Goal: Task Accomplishment & Management: Manage account settings

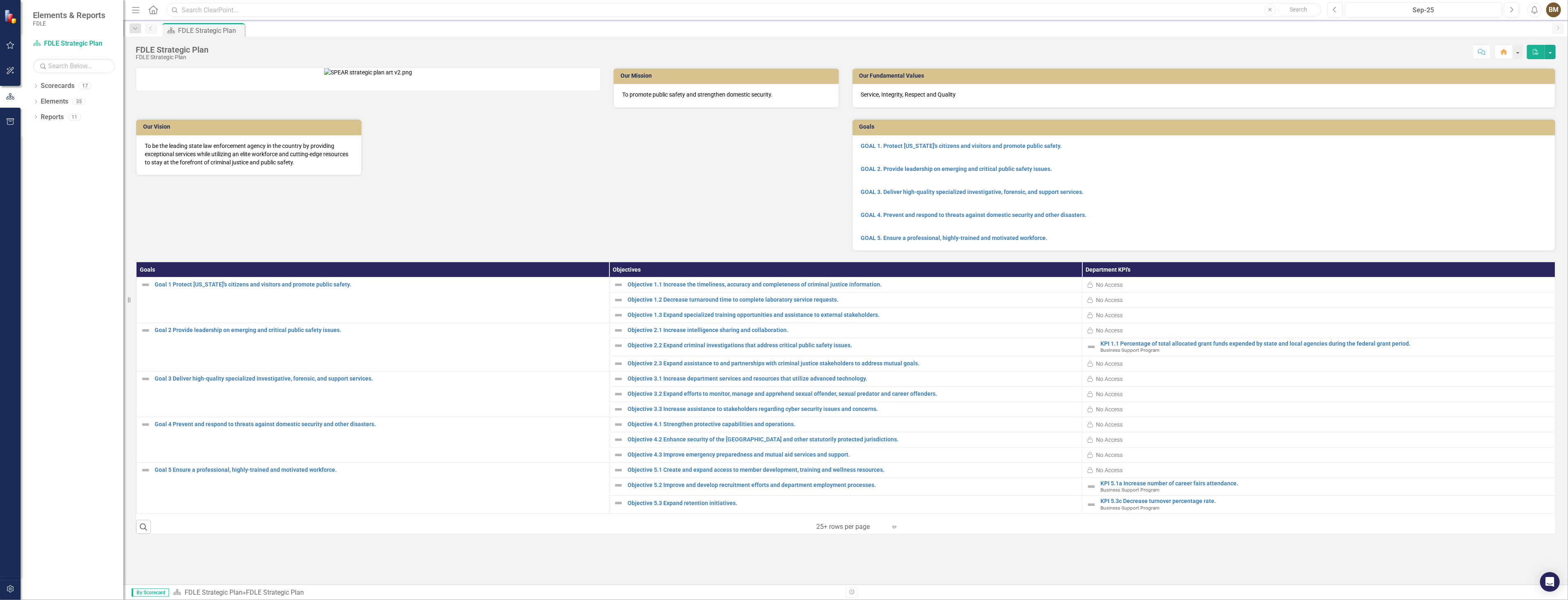
click at [488, 15] on input "text" at bounding box center [744, 10] width 1155 height 15
click at [335, 58] on div "Score: N/A Sep-25 Completed Comment Home PDF" at bounding box center [884, 52] width 1343 height 14
click at [33, 87] on icon "Dropdown" at bounding box center [35, 86] width 5 height 4
click at [39, 134] on icon "Dropdown" at bounding box center [40, 132] width 6 height 5
click at [47, 148] on icon "Dropdown" at bounding box center [48, 148] width 6 height 5
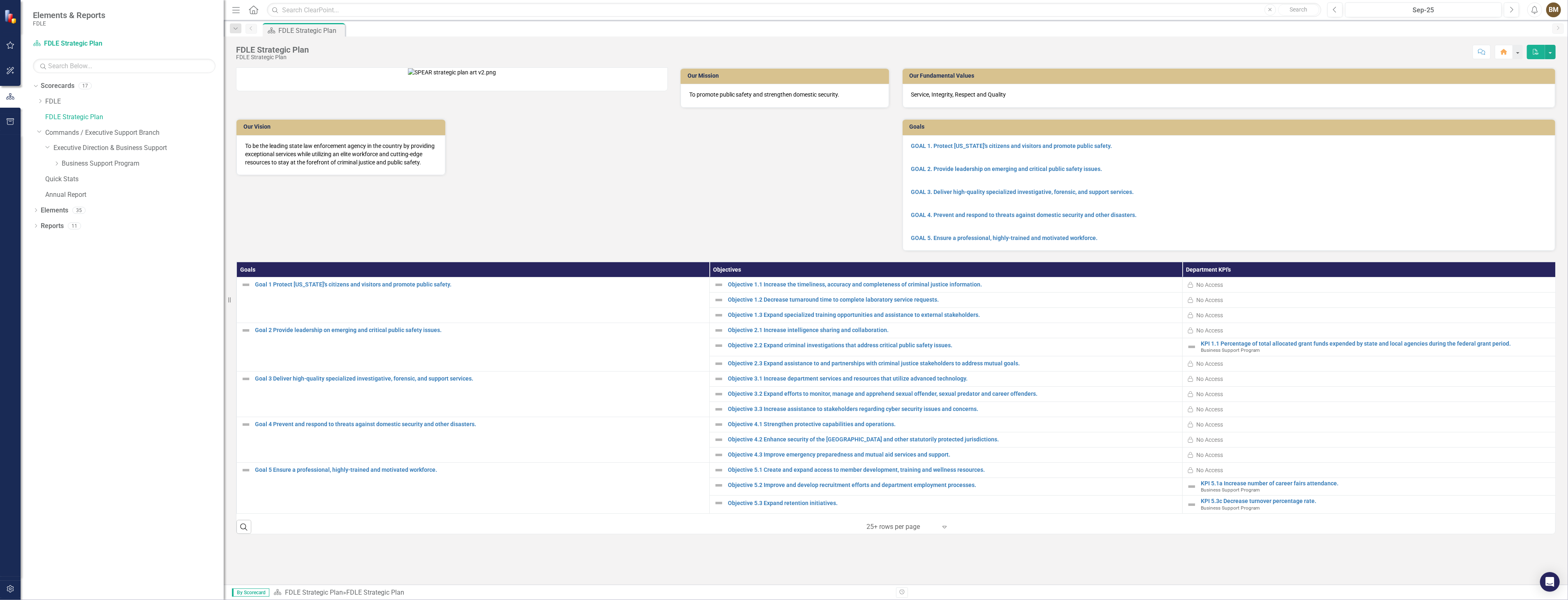
drag, startPoint x: 124, startPoint y: 71, endPoint x: 224, endPoint y: 80, distance: 100.4
click at [224, 80] on div "Resize" at bounding box center [227, 300] width 7 height 600
click at [71, 166] on link "Business Support Program" at bounding box center [142, 164] width 162 height 10
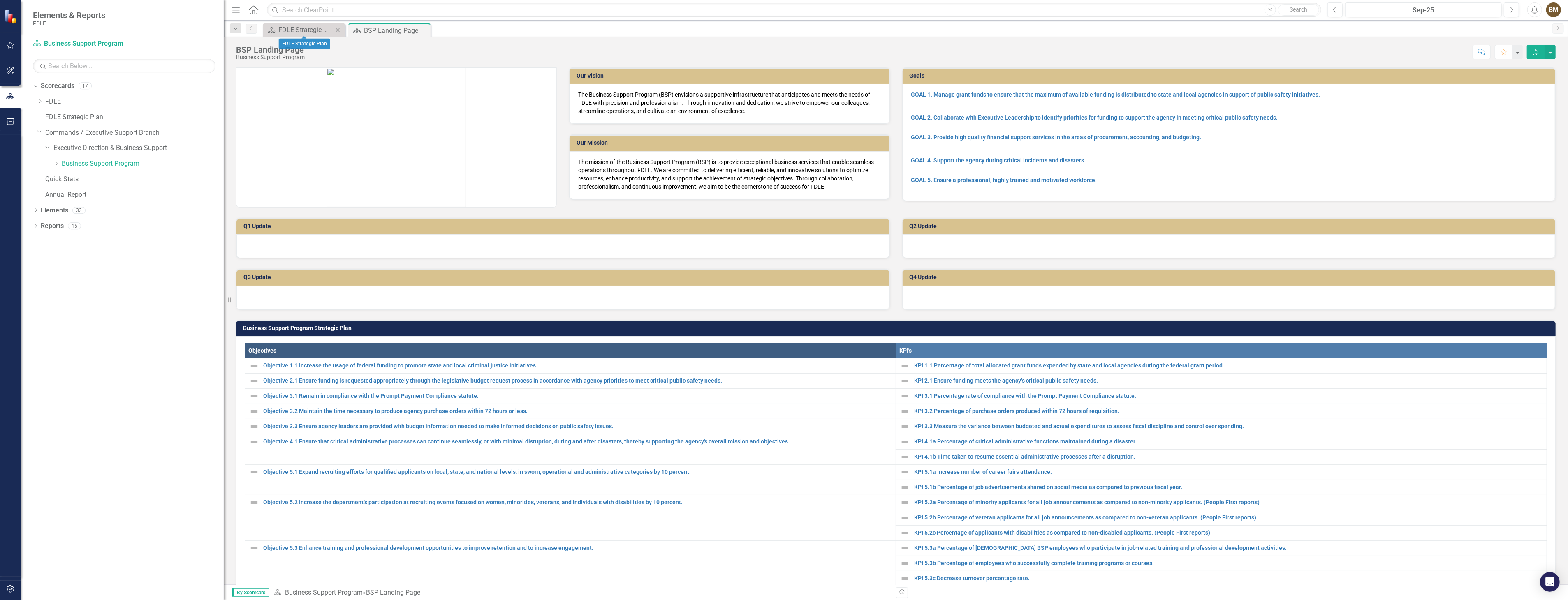
click at [338, 30] on icon at bounding box center [337, 29] width 4 height 4
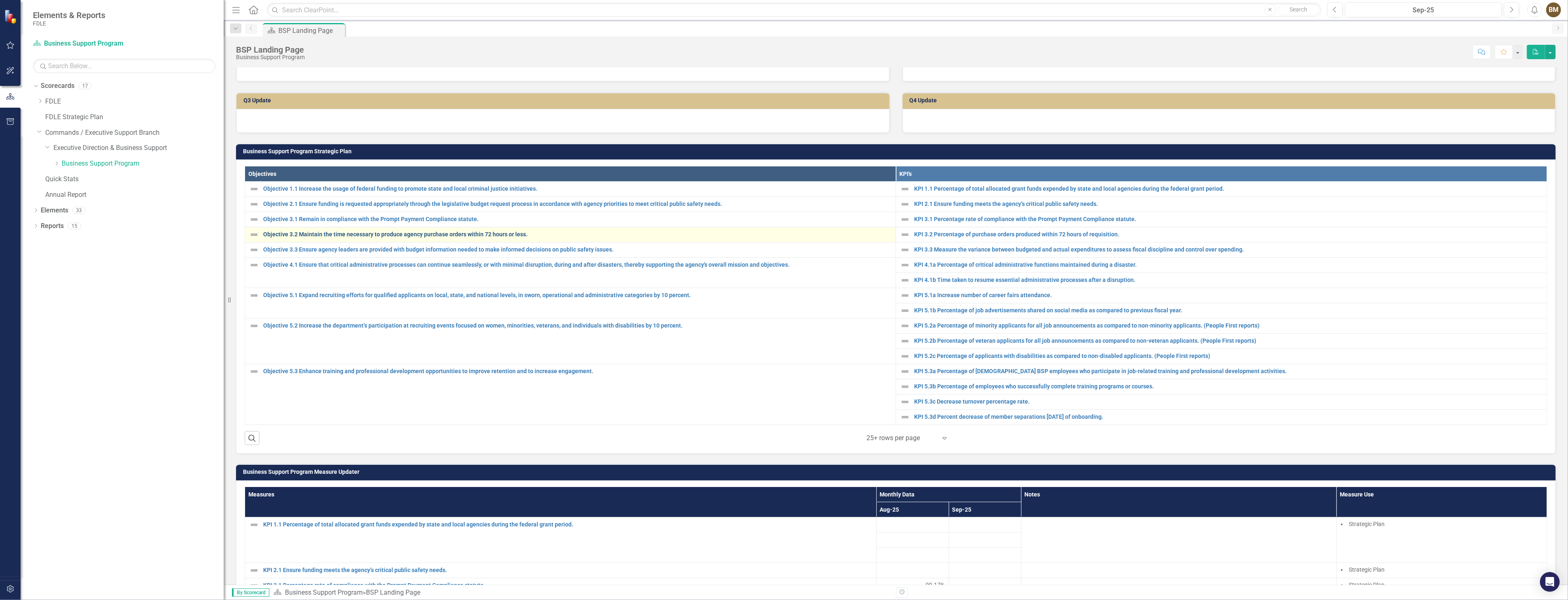
scroll to position [228, 0]
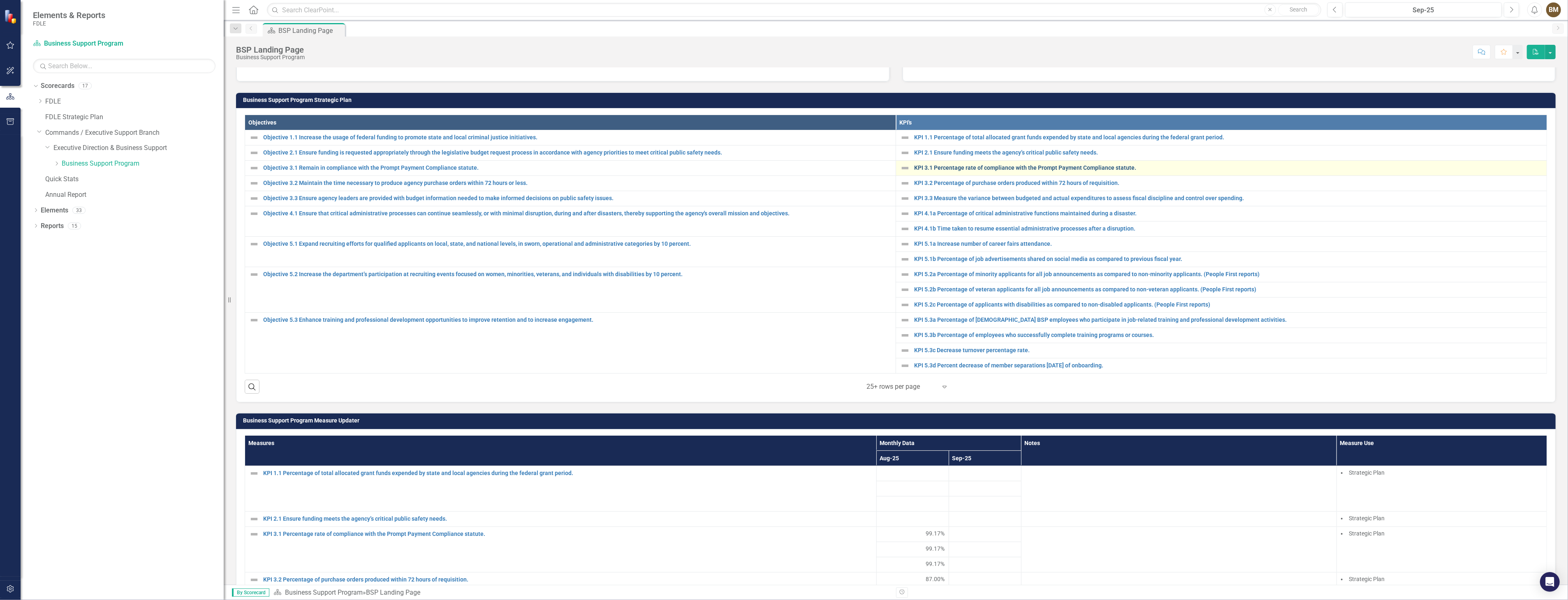
click at [936, 169] on link "KPI 3.1 Percentage rate of compliance with the Prompt Payment Compliance statut…" at bounding box center [1228, 168] width 628 height 6
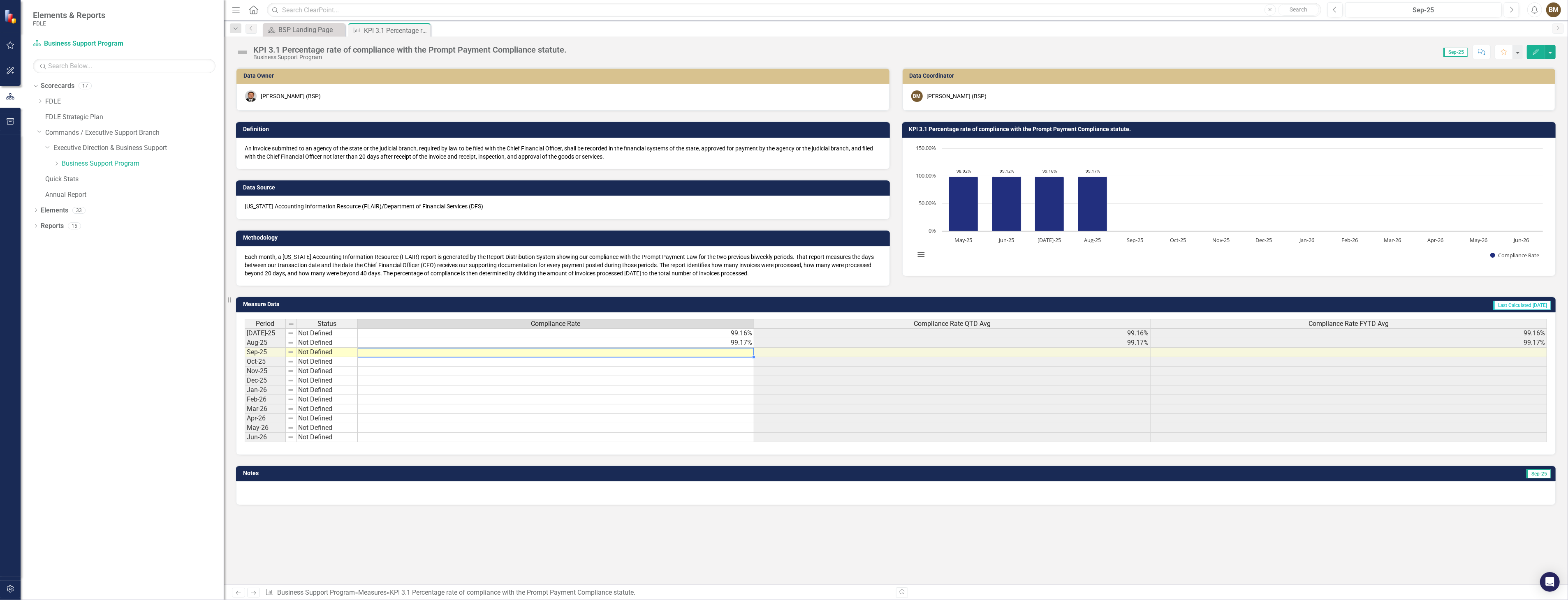
click at [737, 349] on td at bounding box center [556, 353] width 396 height 10
click at [731, 351] on td at bounding box center [556, 353] width 396 height 10
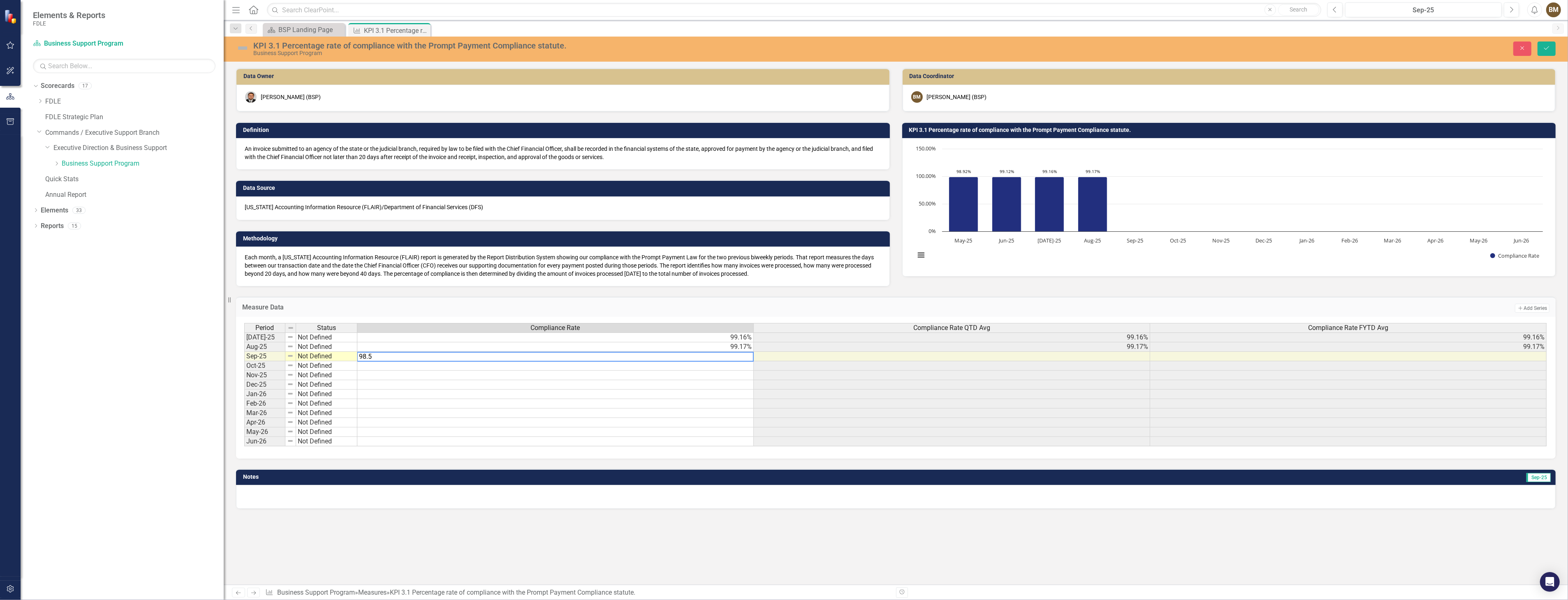
type textarea "98.58"
click at [1544, 51] on icon "Save" at bounding box center [1547, 47] width 7 height 5
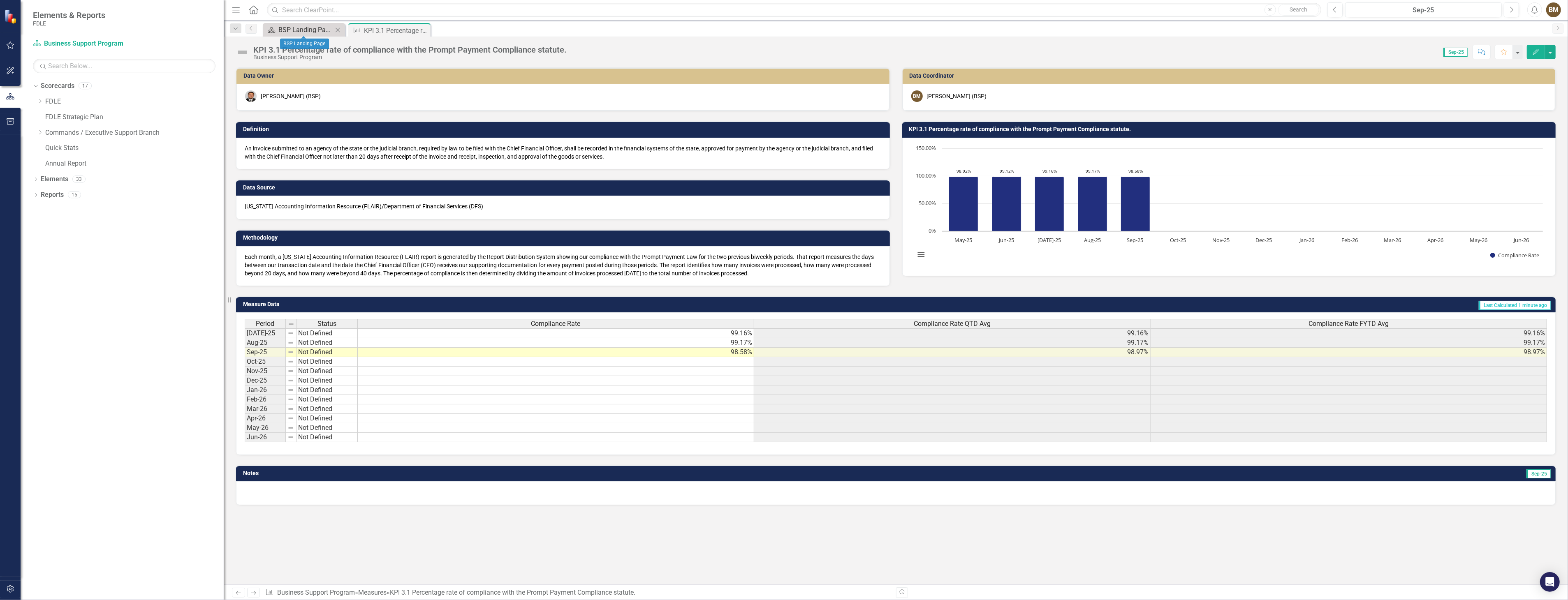
click at [290, 31] on div "BSP Landing Page" at bounding box center [305, 30] width 54 height 10
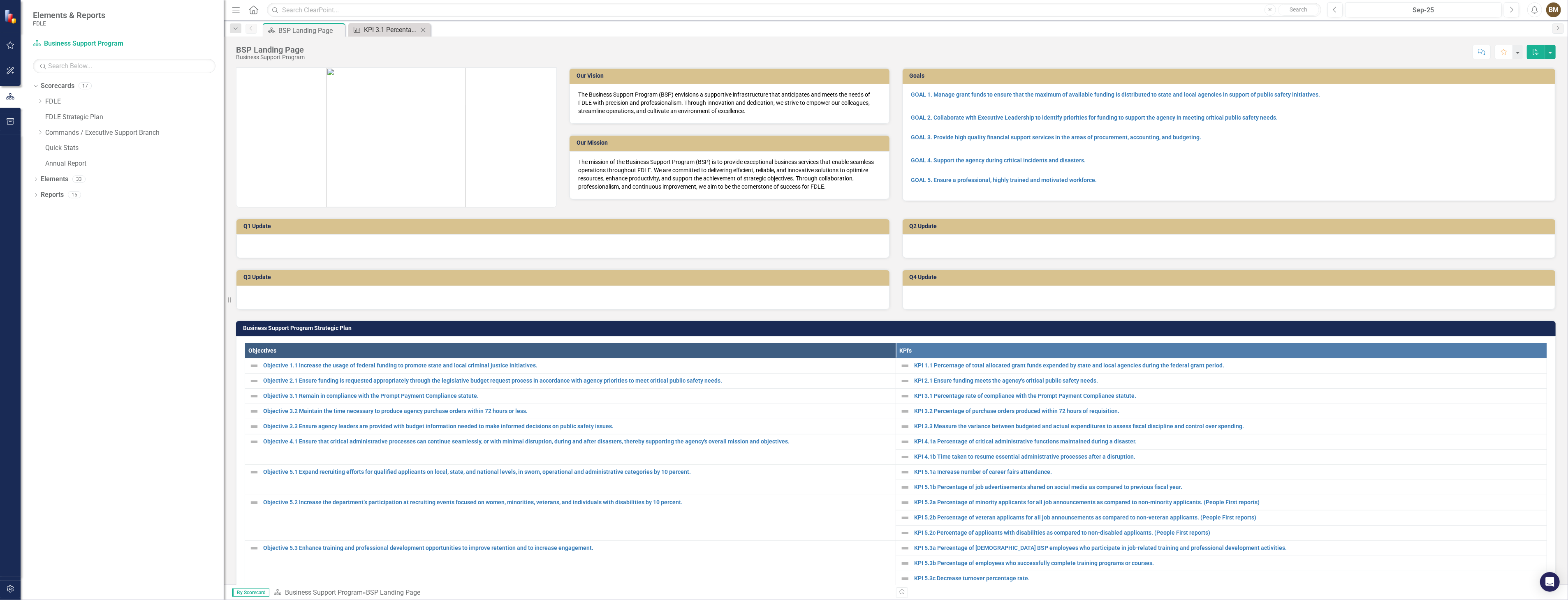
click at [380, 30] on div "KPI 3.1 Percentage rate of compliance with the Prompt Payment Compliance statut…" at bounding box center [391, 30] width 54 height 10
